Goal: Transaction & Acquisition: Book appointment/travel/reservation

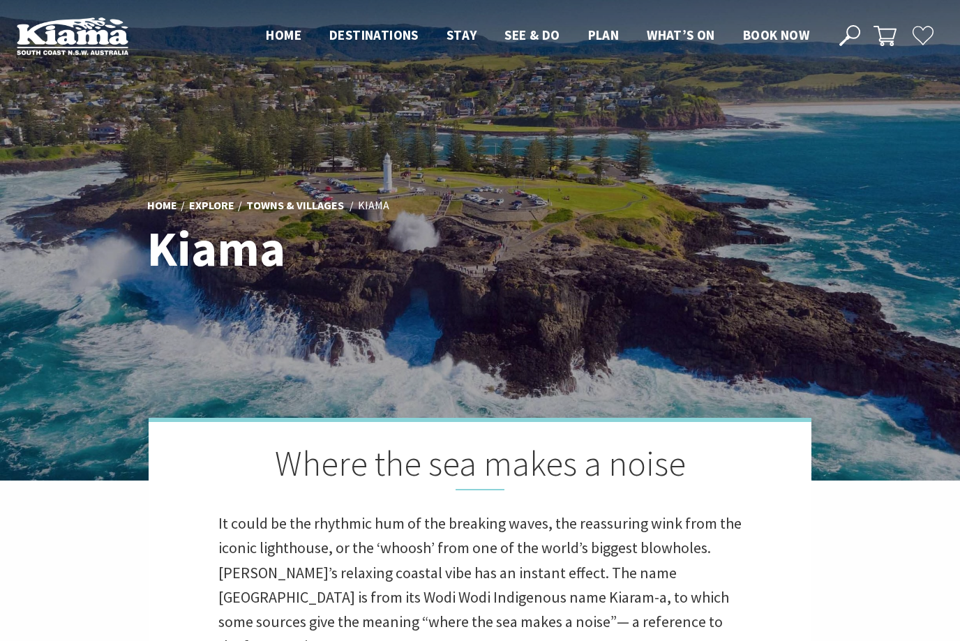
scroll to position [399, 952]
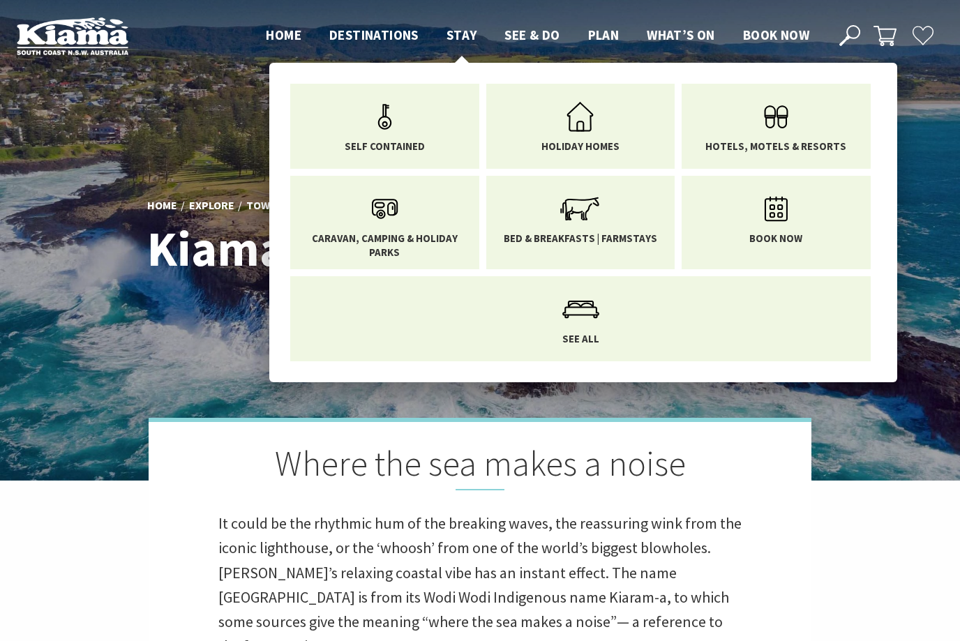
click at [460, 38] on span "Stay" at bounding box center [462, 35] width 31 height 17
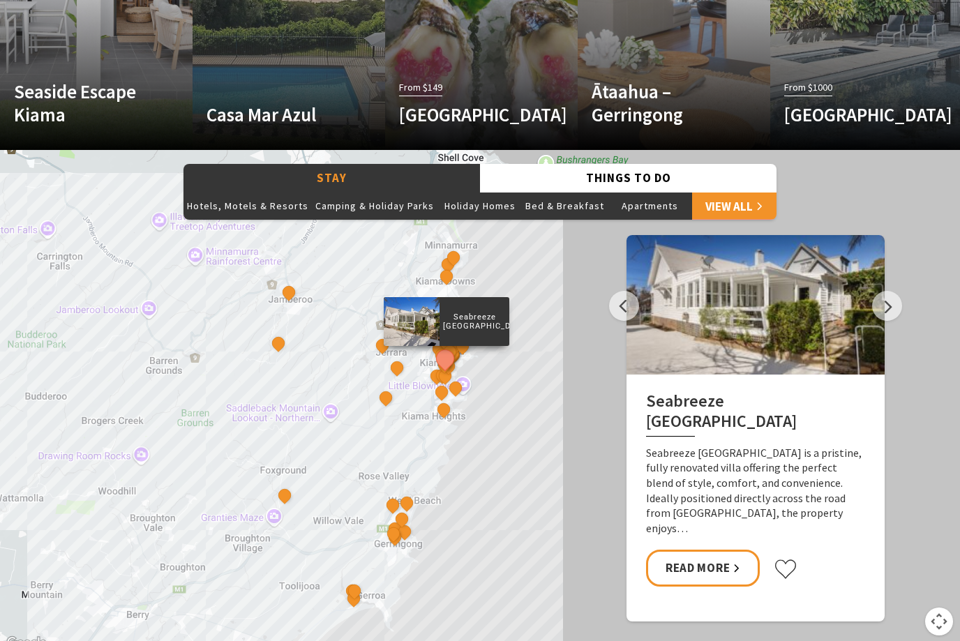
scroll to position [1063, 0]
click at [888, 321] on button "Next" at bounding box center [887, 306] width 30 height 30
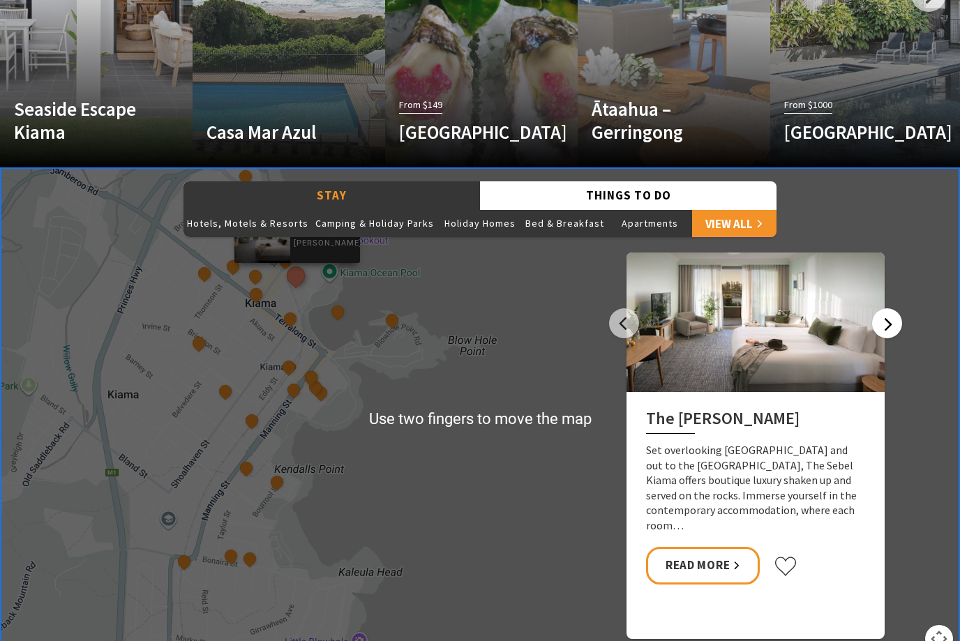
scroll to position [1044, 0]
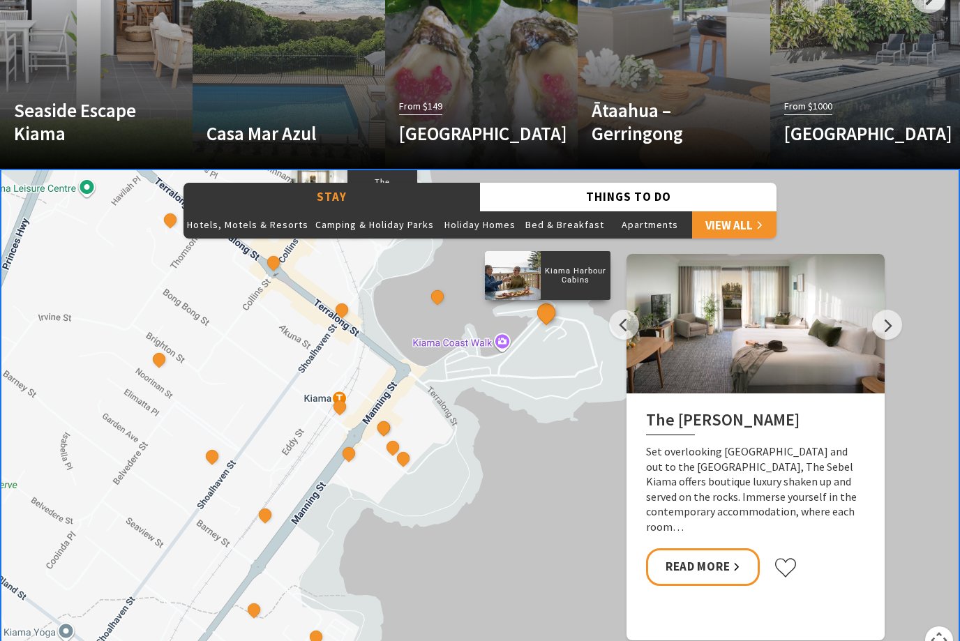
click at [551, 326] on button "See detail about Kiama Harbour Cabins" at bounding box center [546, 313] width 26 height 26
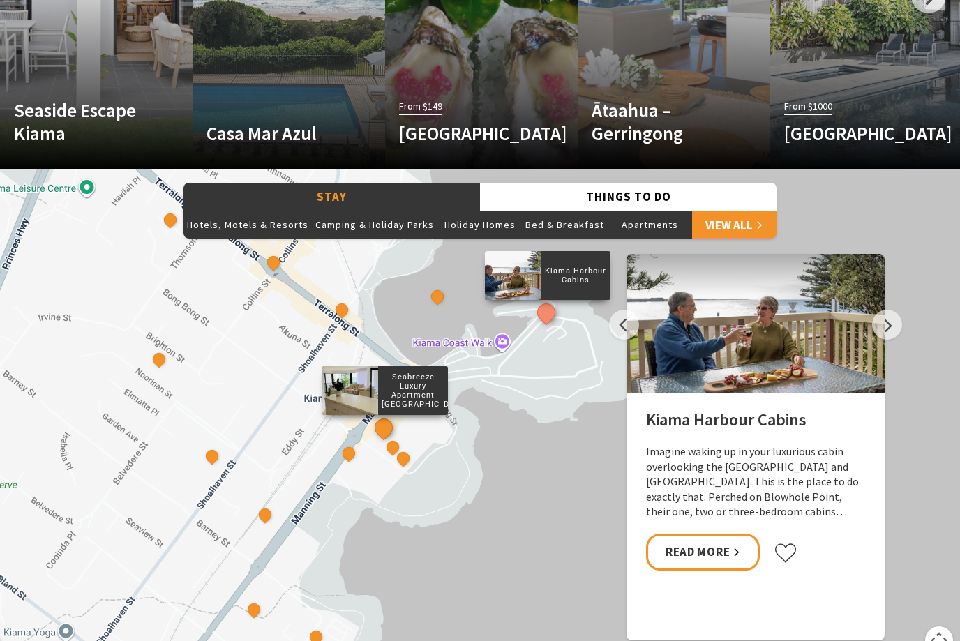
click at [387, 441] on button "See detail about Seabreeze Luxury Apartment Kiama" at bounding box center [384, 428] width 26 height 26
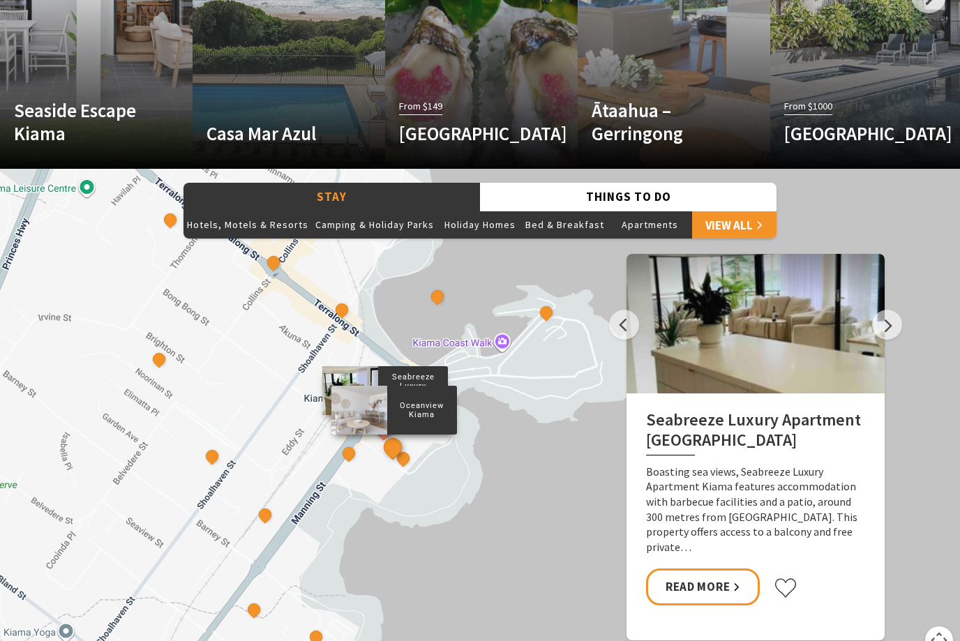
click at [396, 461] on button "See detail about Oceanview Kiama" at bounding box center [393, 448] width 26 height 26
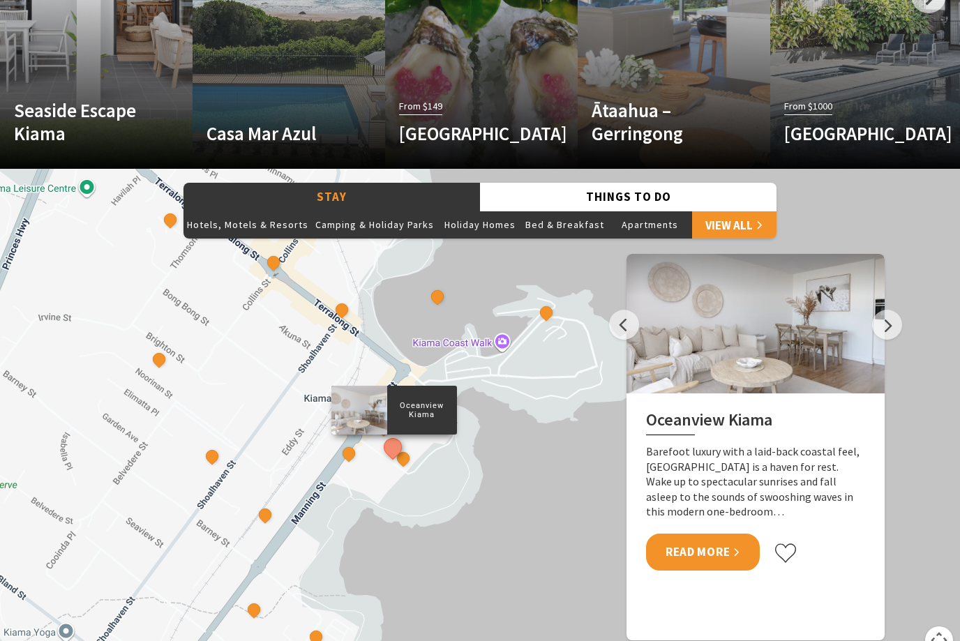
click at [702, 571] on link "Read More" at bounding box center [703, 552] width 114 height 37
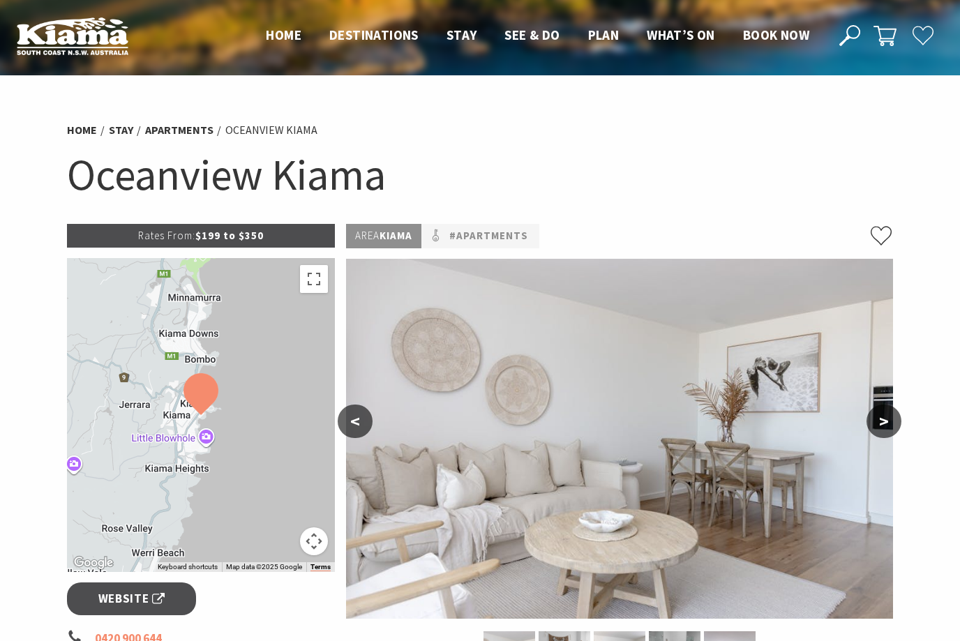
click at [887, 413] on button ">" at bounding box center [884, 421] width 35 height 33
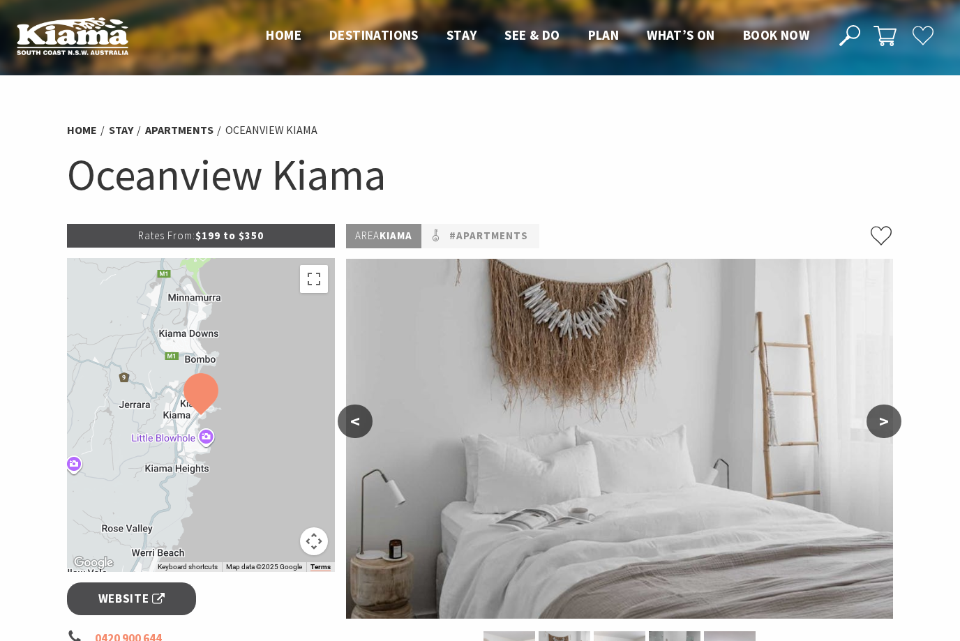
click at [889, 412] on button ">" at bounding box center [884, 421] width 35 height 33
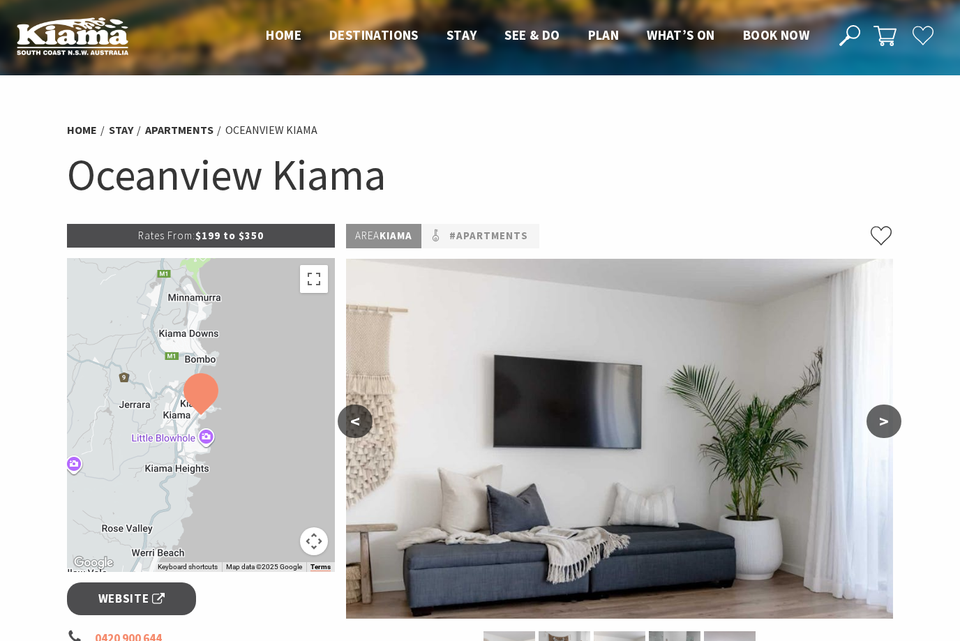
click at [890, 420] on button ">" at bounding box center [884, 421] width 35 height 33
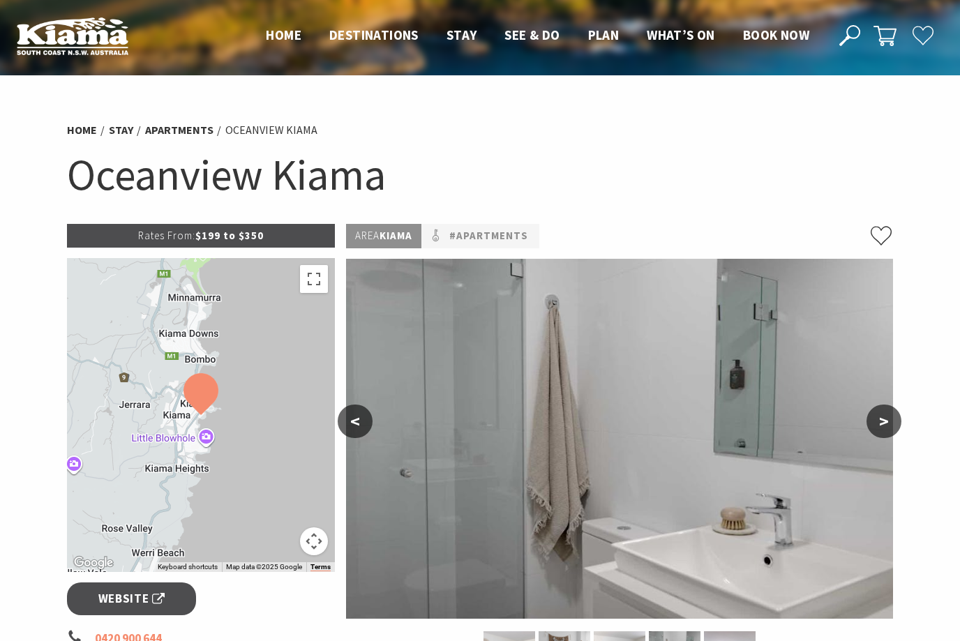
click at [892, 420] on button ">" at bounding box center [884, 421] width 35 height 33
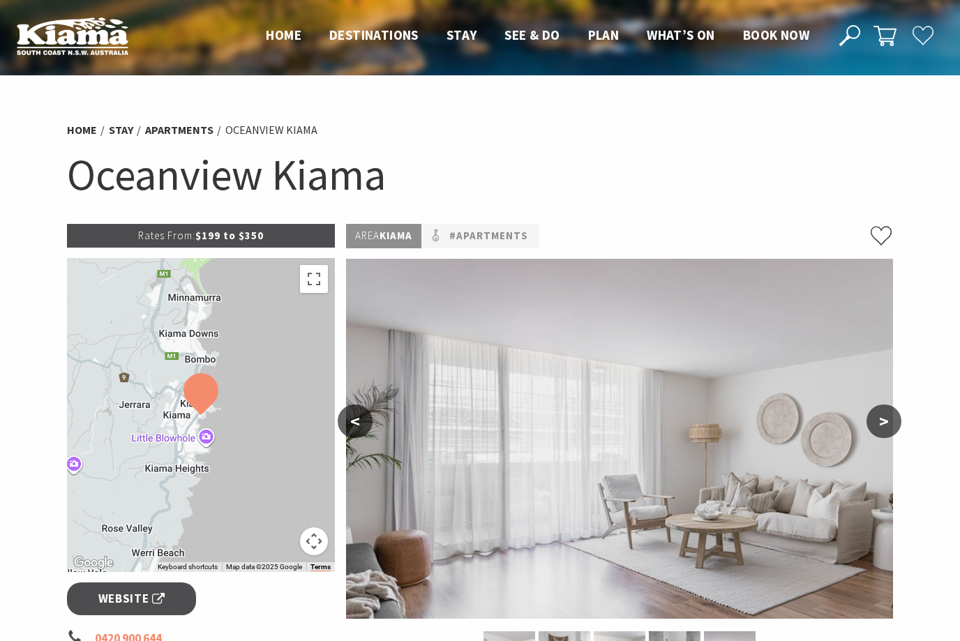
click at [888, 420] on button ">" at bounding box center [884, 421] width 35 height 33
click at [883, 417] on button ">" at bounding box center [884, 421] width 35 height 33
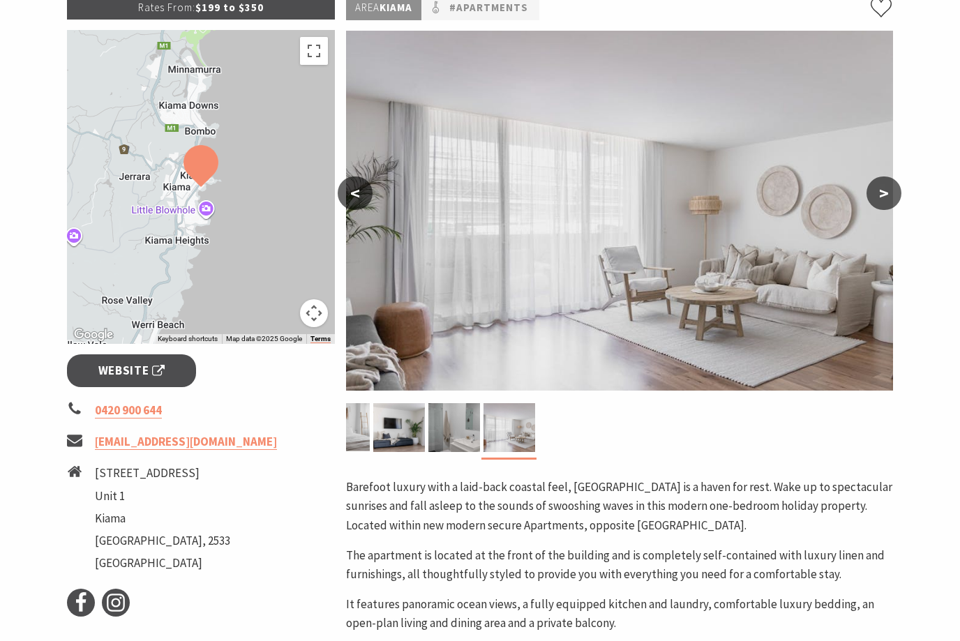
scroll to position [331, 0]
